Goal: Check status: Check status

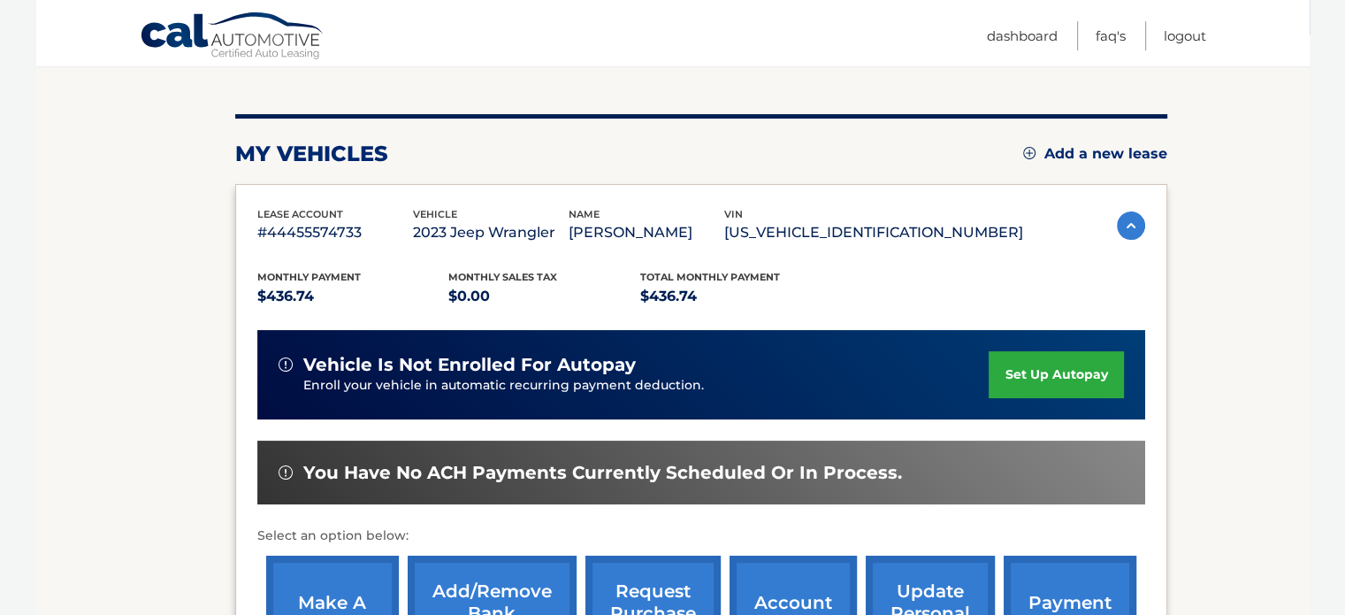
scroll to position [113, 0]
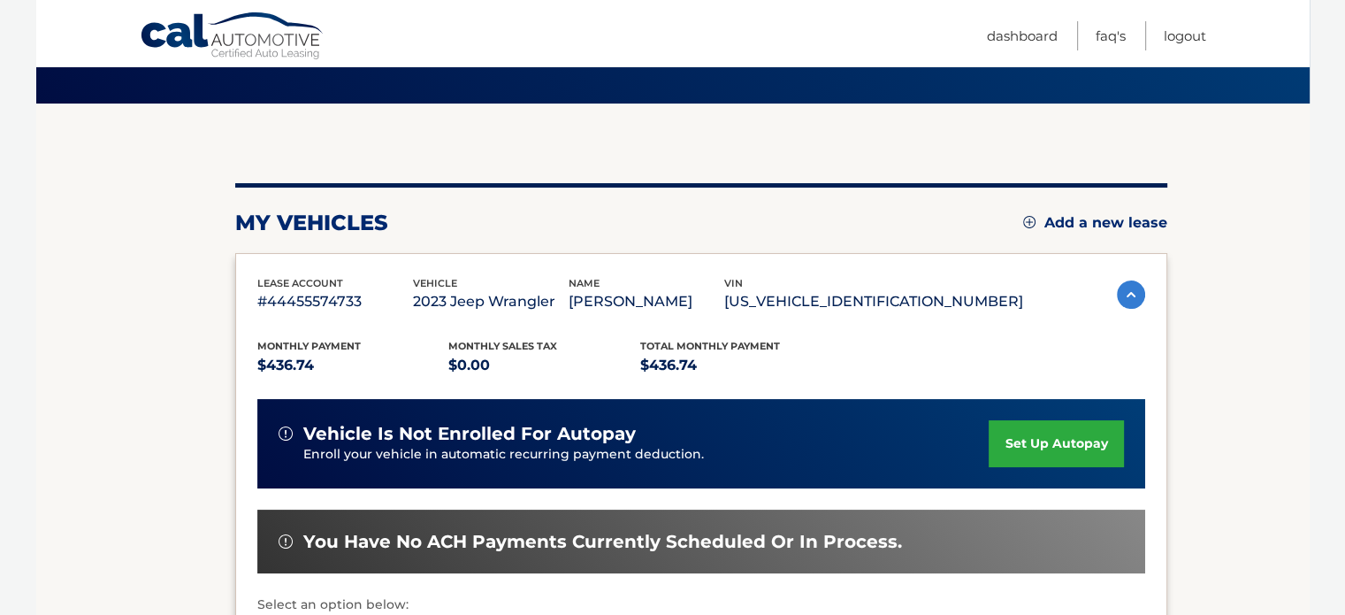
click at [1118, 289] on img at bounding box center [1131, 294] width 28 height 28
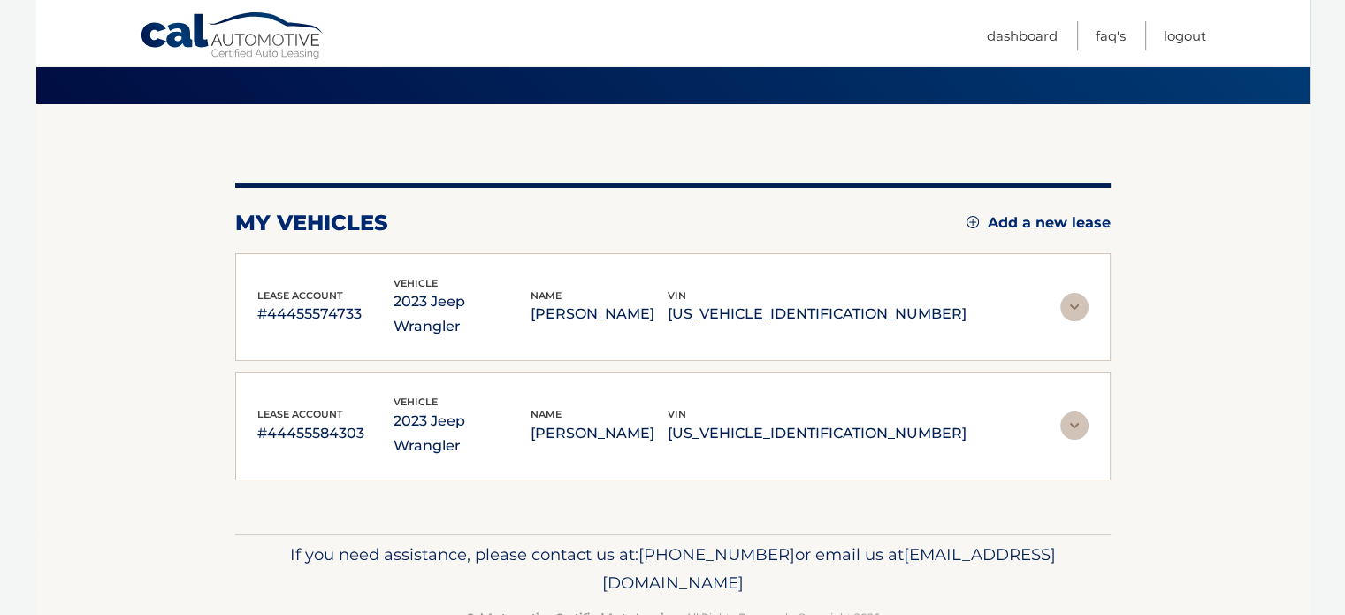
click at [1077, 411] on img at bounding box center [1075, 425] width 28 height 28
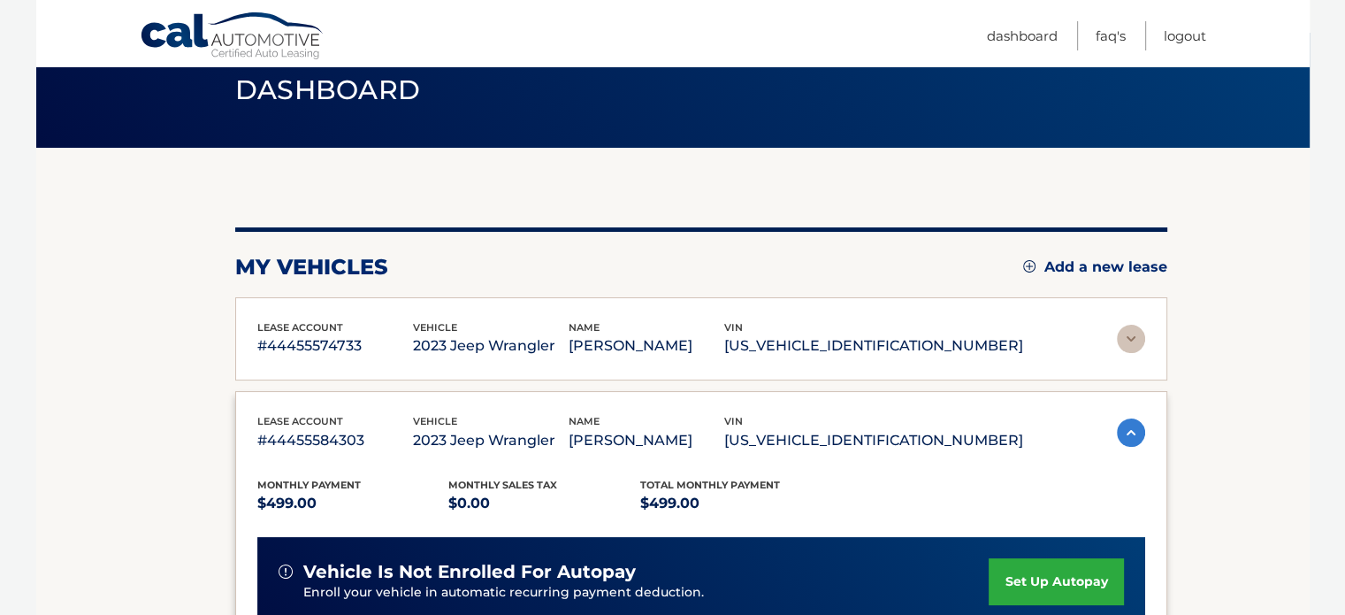
scroll to position [177, 0]
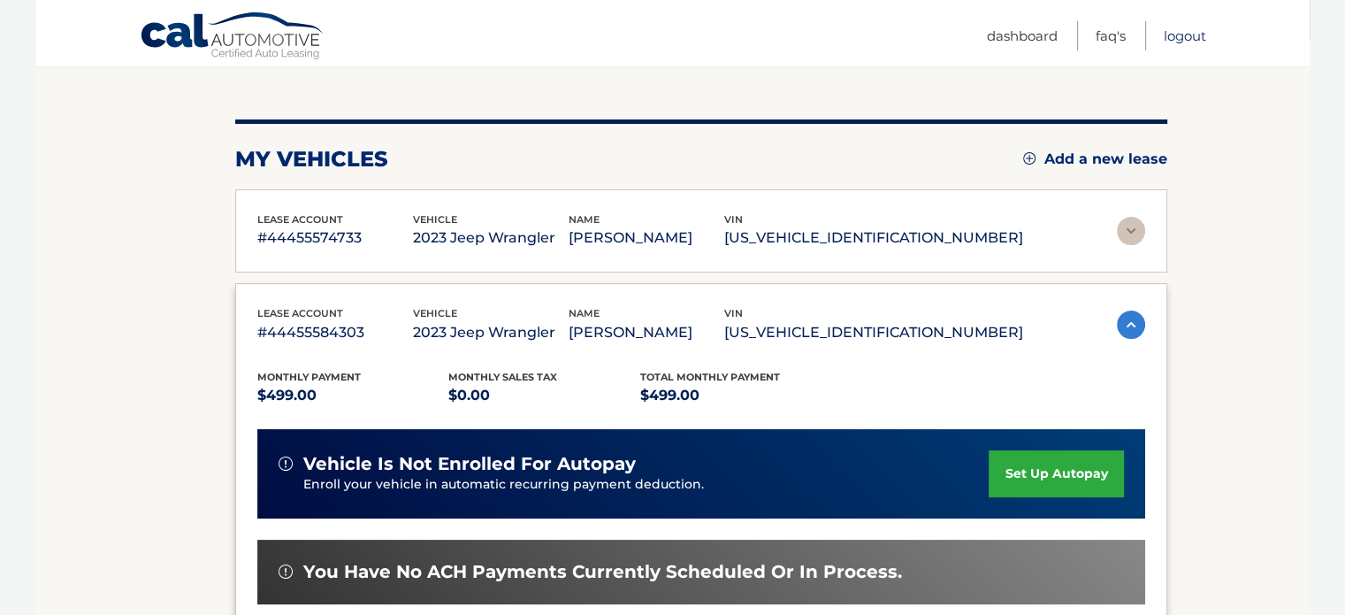
click at [1189, 39] on link "Logout" at bounding box center [1185, 35] width 42 height 29
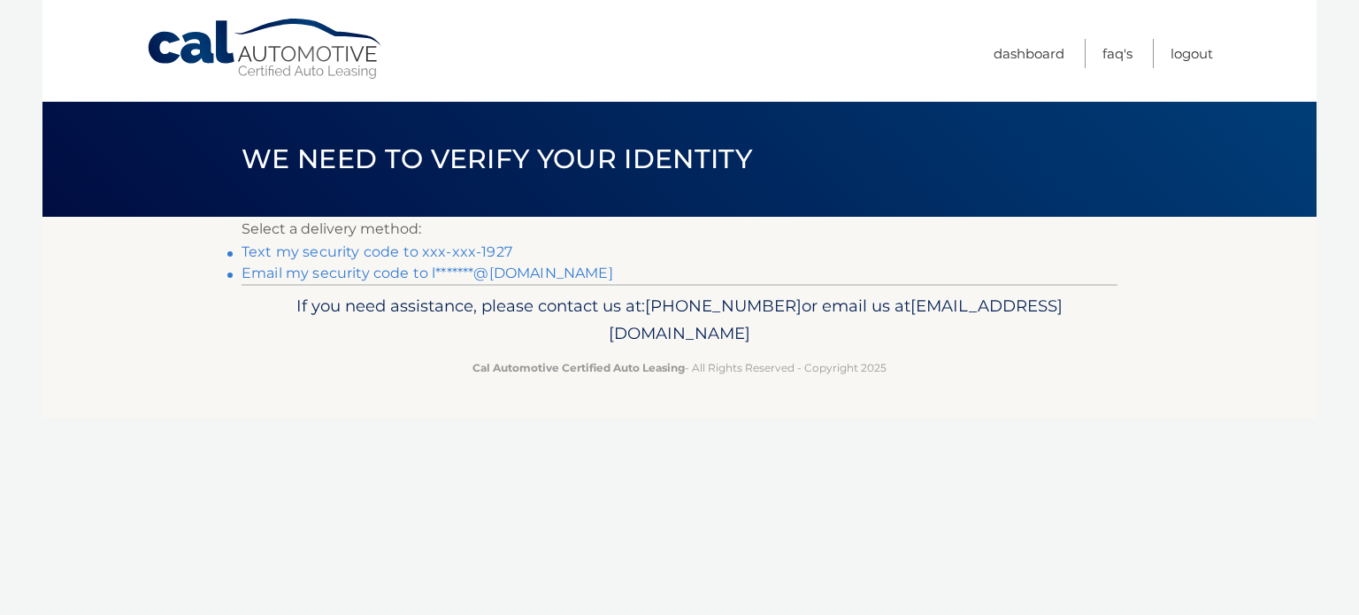
click at [457, 257] on link "Text my security code to xxx-xxx-1927" at bounding box center [376, 251] width 271 height 17
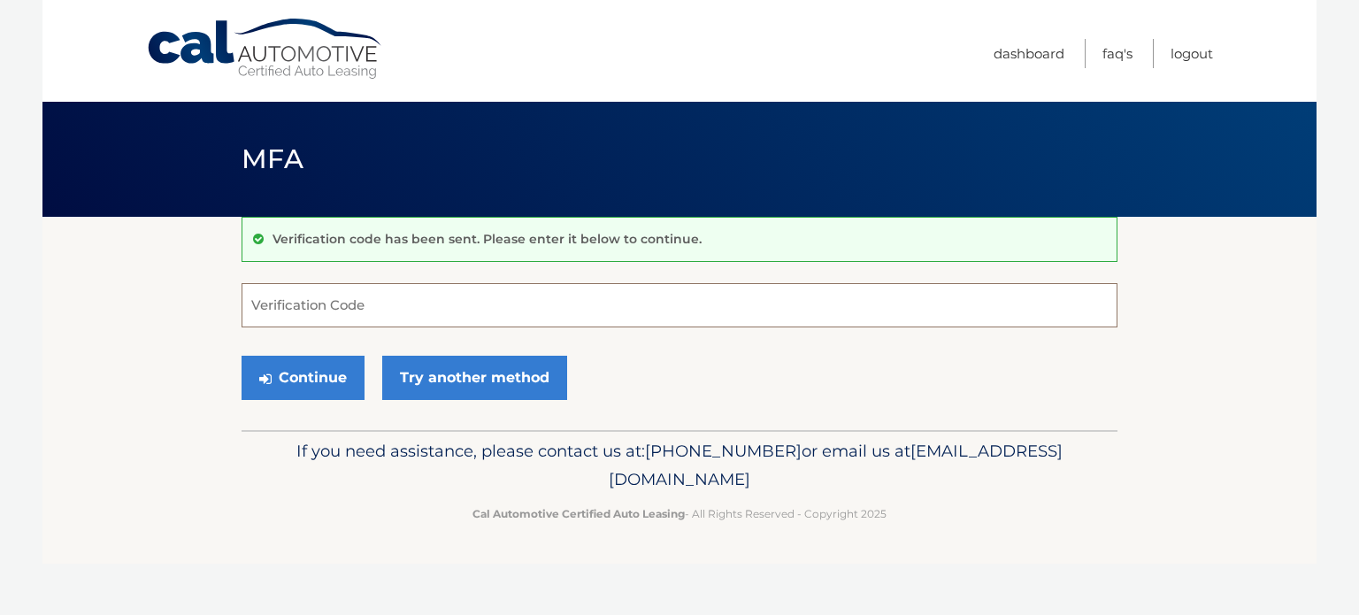
click at [373, 298] on input "Verification Code" at bounding box center [679, 305] width 876 height 44
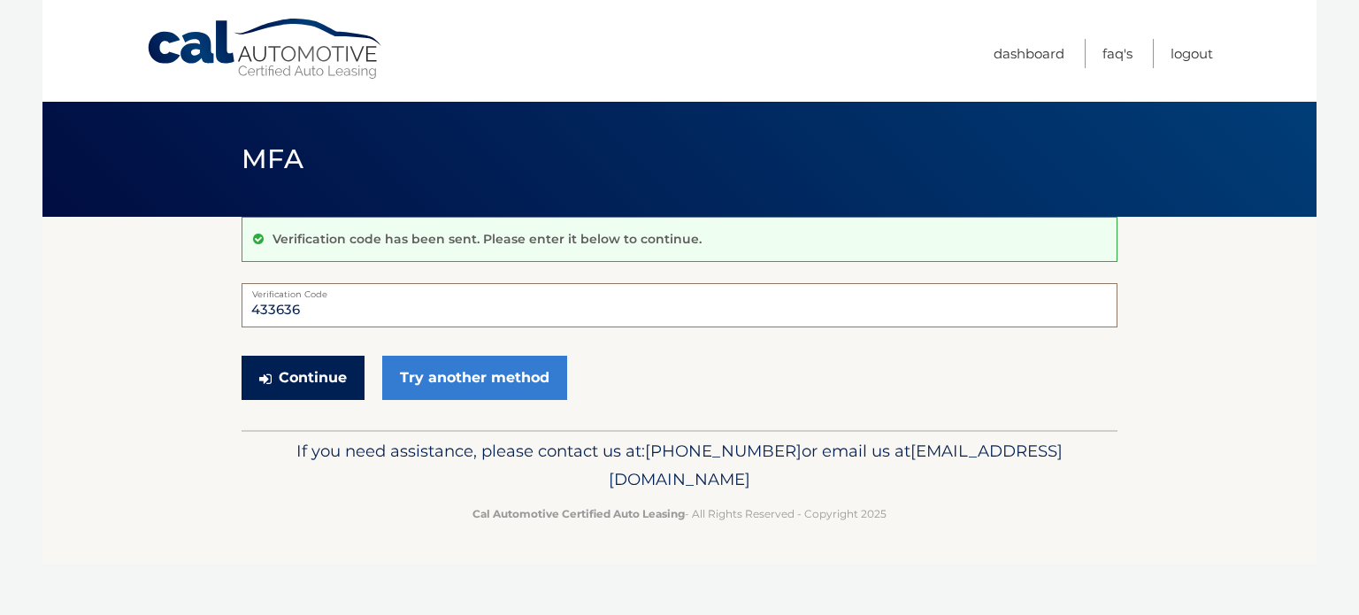
type input "433636"
click at [312, 365] on button "Continue" at bounding box center [302, 378] width 123 height 44
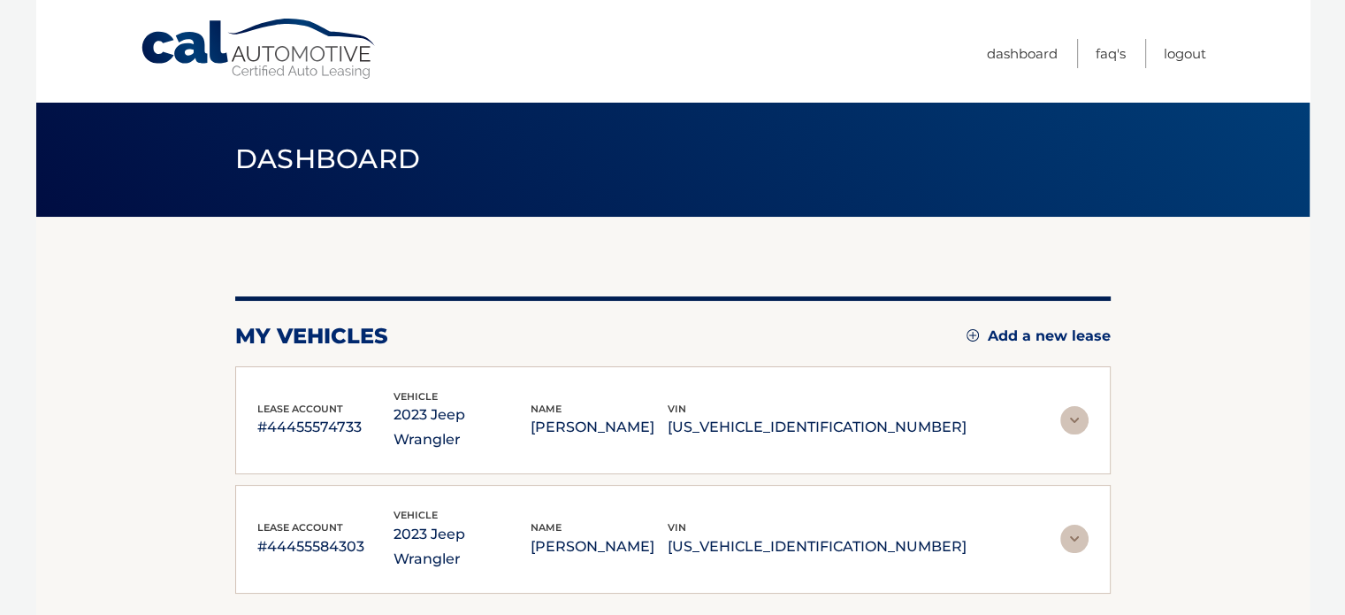
scroll to position [88, 0]
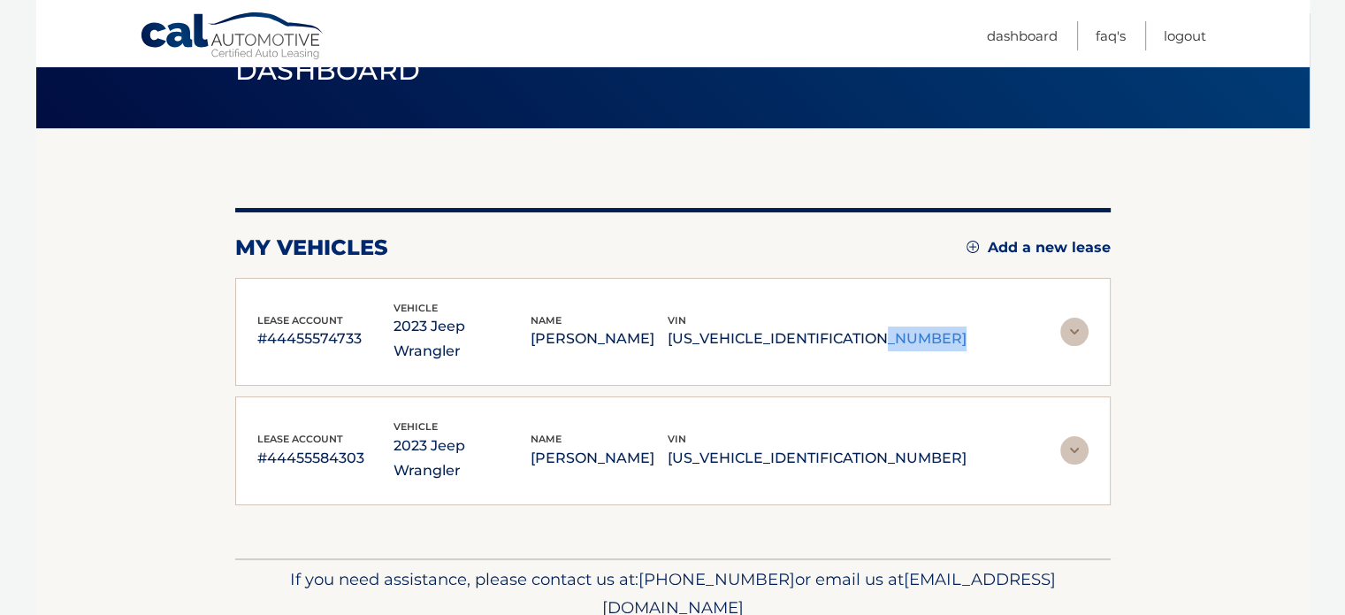
drag, startPoint x: 792, startPoint y: 322, endPoint x: 875, endPoint y: 322, distance: 83.2
click at [875, 326] on p "[US_VEHICLE_IDENTIFICATION_NUMBER]" at bounding box center [817, 338] width 299 height 25
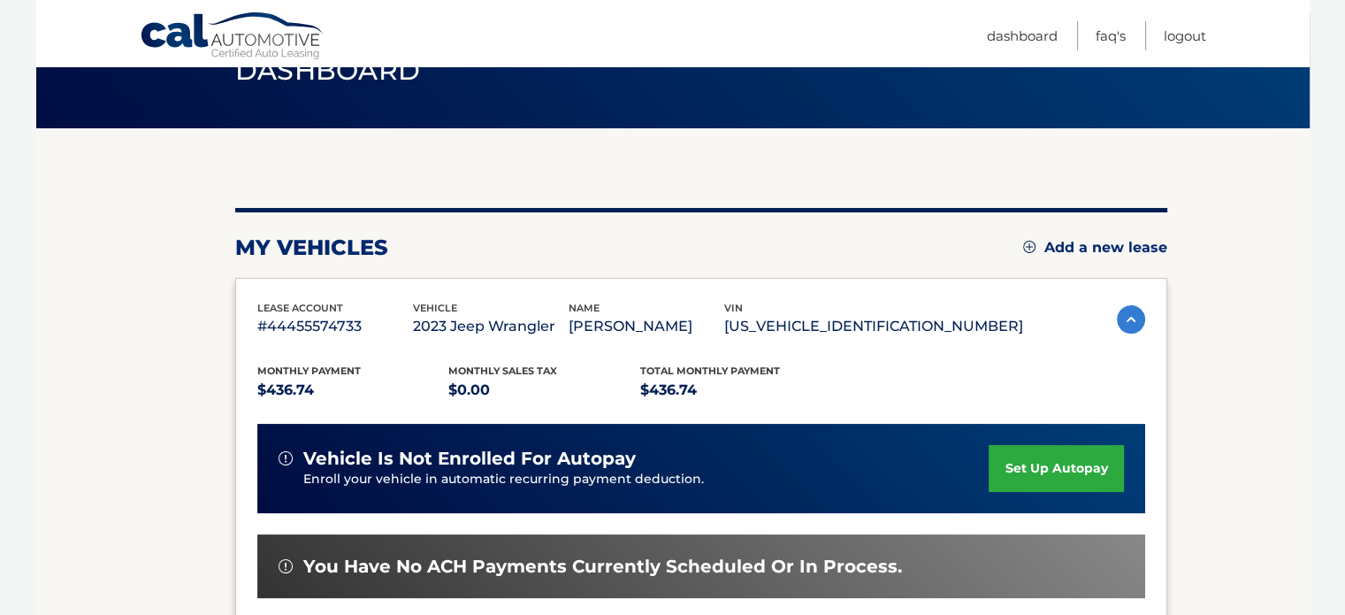
click at [824, 353] on div "Monthly Payment $436.74 Monthly sales Tax $0.00 Total Monthly Payment $436.74 v…" at bounding box center [701, 556] width 888 height 435
drag, startPoint x: 826, startPoint y: 323, endPoint x: 1005, endPoint y: 324, distance: 178.7
click at [1005, 324] on p "[US_VEHICLE_IDENTIFICATION_NUMBER]" at bounding box center [873, 326] width 299 height 25
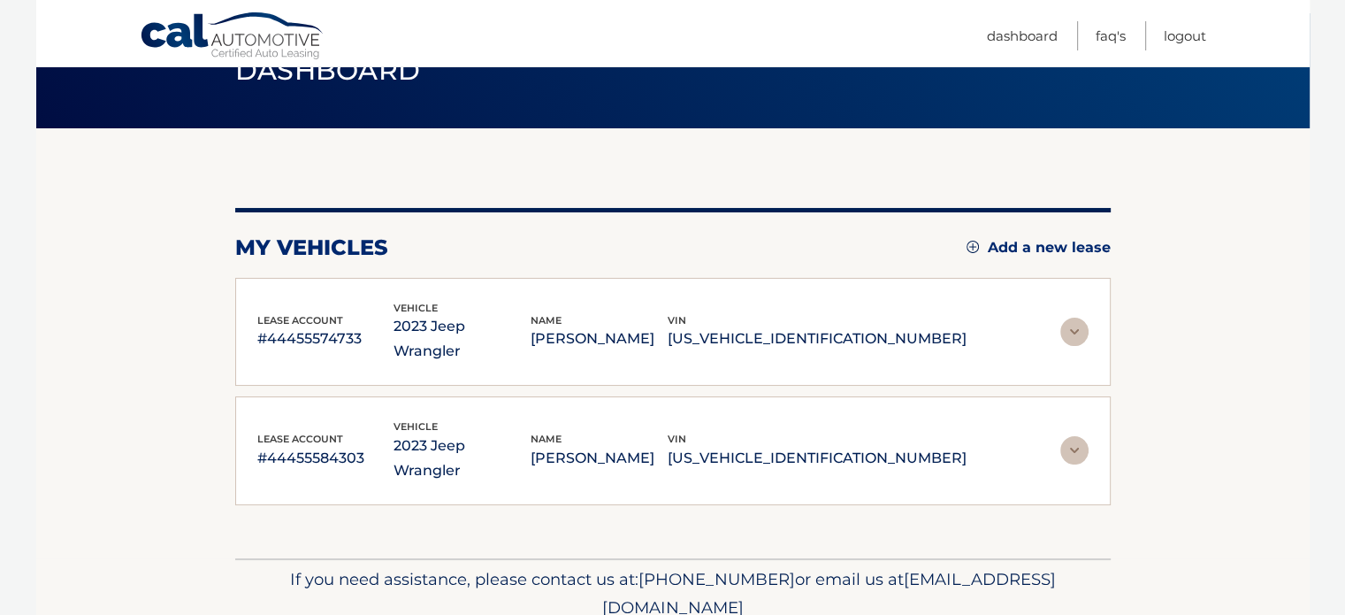
copy p "[US_VEHICLE_IDENTIFICATION_NUMBER]"
click at [784, 441] on div "lease account #44455584303 vehicle 2023 Jeep Wrangler name LAWRENCE LEVY vin 1C…" at bounding box center [673, 450] width 876 height 109
drag, startPoint x: 790, startPoint y: 412, endPoint x: 947, endPoint y: 413, distance: 156.6
click at [947, 446] on p "[US_VEHICLE_IDENTIFICATION_NUMBER]" at bounding box center [817, 458] width 299 height 25
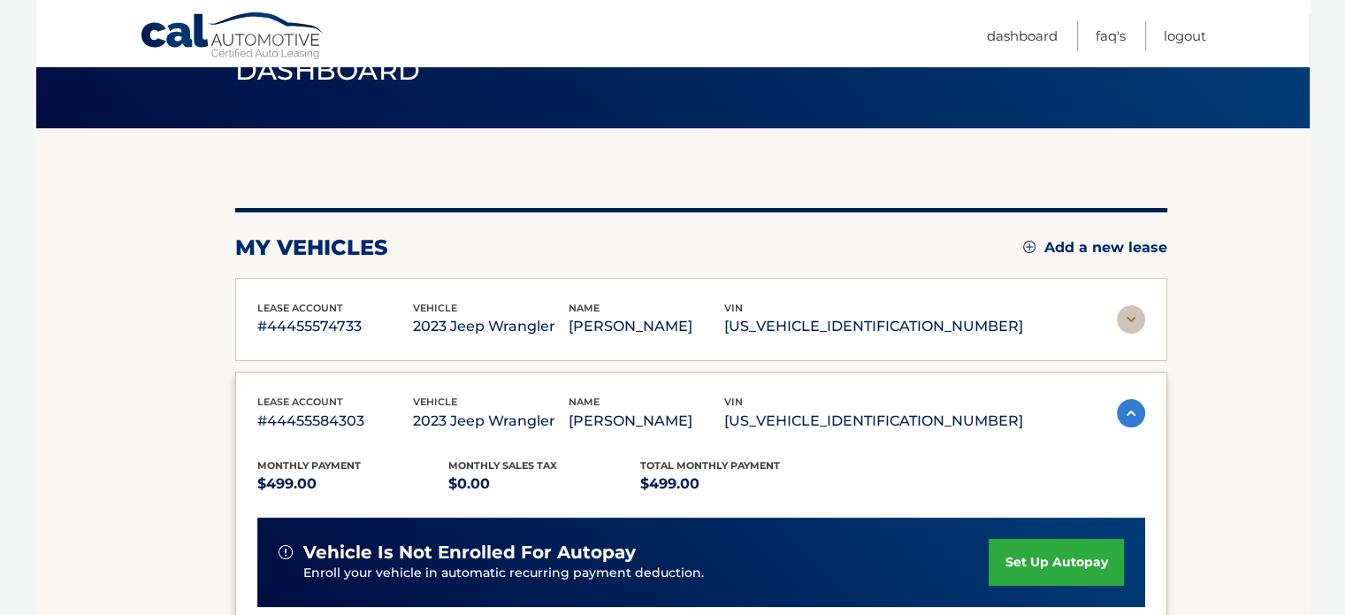
copy p "[US_VEHICLE_IDENTIFICATION_NUMBER]"
click at [1174, 30] on link "Logout" at bounding box center [1185, 35] width 42 height 29
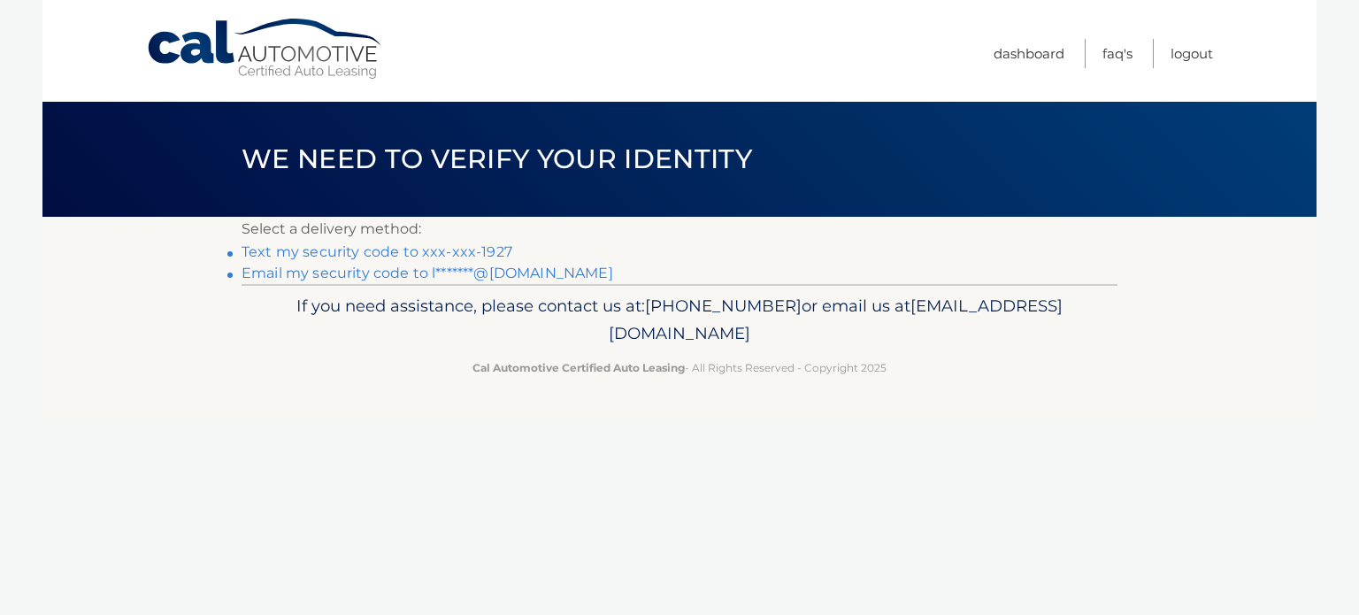
click at [379, 250] on link "Text my security code to xxx-xxx-1927" at bounding box center [376, 251] width 271 height 17
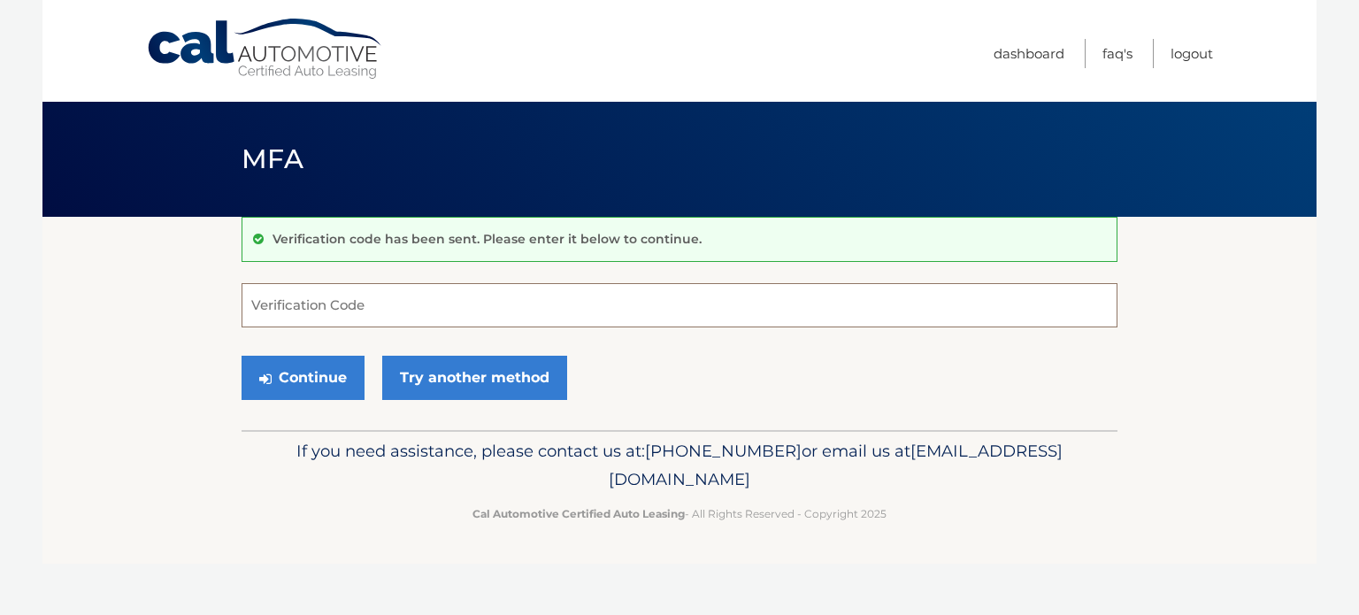
click at [389, 310] on input "Verification Code" at bounding box center [679, 305] width 876 height 44
type input "341426"
click at [333, 364] on button "Continue" at bounding box center [302, 378] width 123 height 44
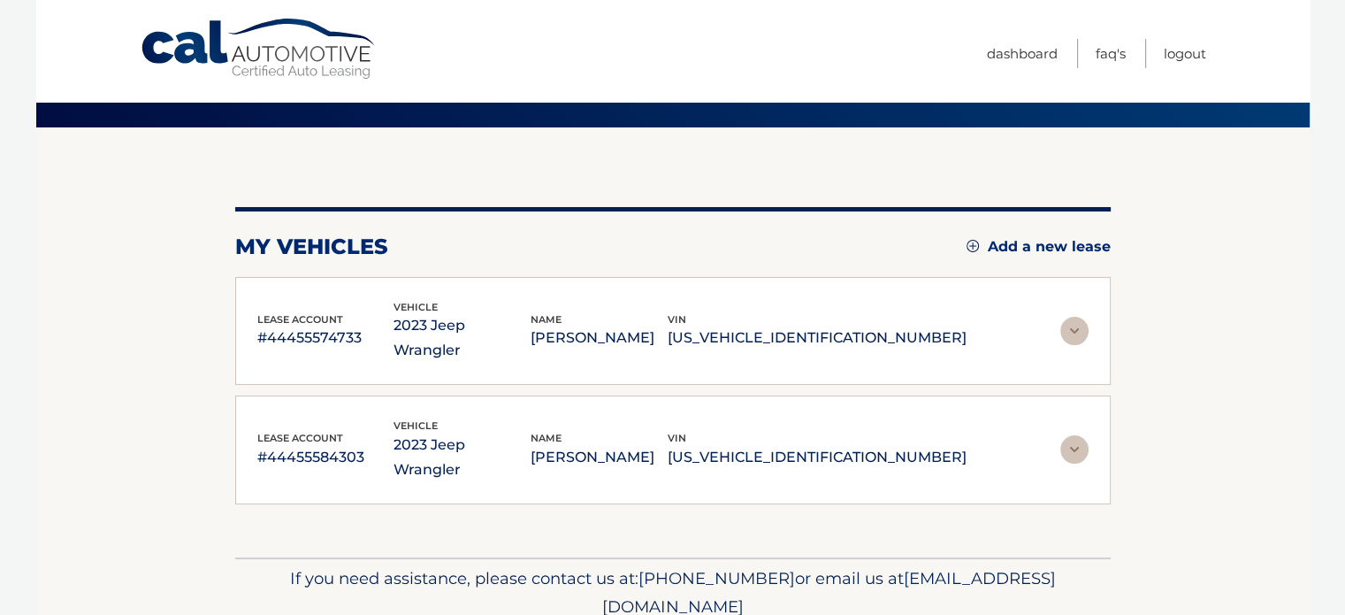
scroll to position [113, 0]
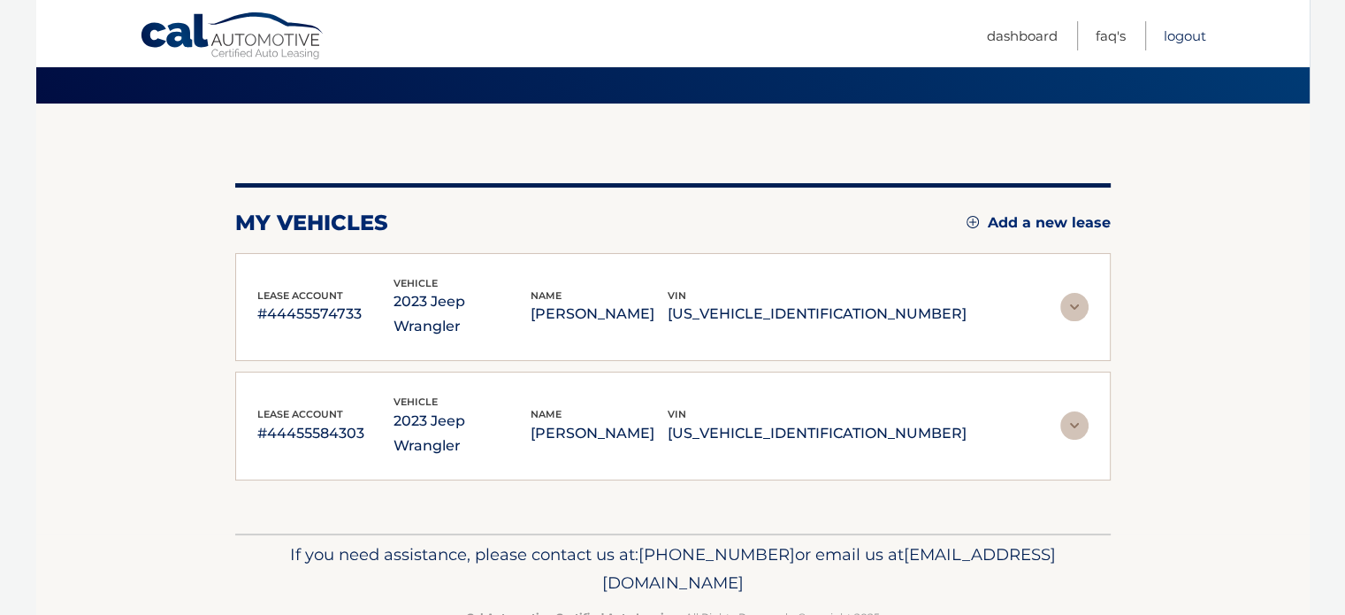
click at [1176, 34] on link "Logout" at bounding box center [1185, 35] width 42 height 29
